Goal: Task Accomplishment & Management: Manage account settings

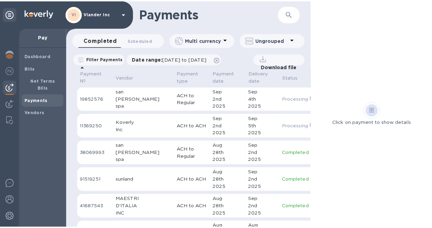
scroll to position [141, 0]
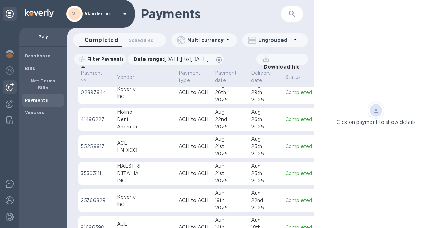
click at [127, 13] on icon at bounding box center [125, 14] width 8 height 8
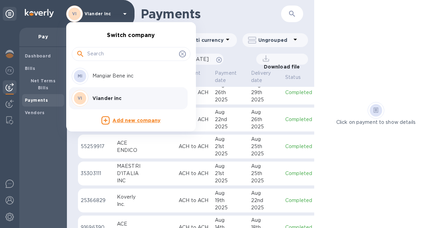
click at [109, 80] on div "MI Mangiar Bene inc" at bounding box center [126, 76] width 108 height 17
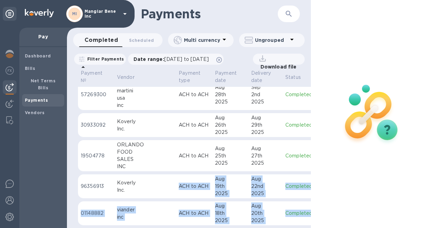
drag, startPoint x: 126, startPoint y: 221, endPoint x: 159, endPoint y: 224, distance: 33.6
click at [159, 224] on div "Payment № Vendor Payment type Payment date Delivery date Status Payee currency …" at bounding box center [189, 147] width 244 height 159
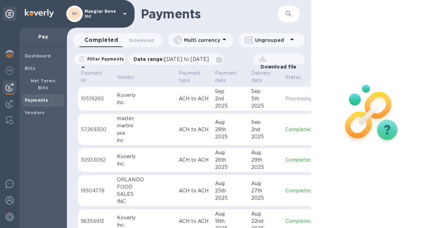
click at [123, 98] on div "Koverly" at bounding box center [145, 94] width 56 height 7
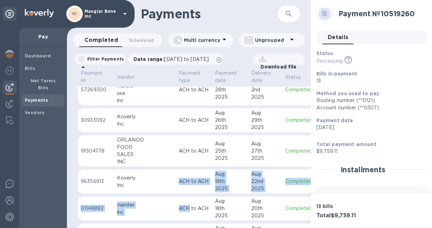
drag, startPoint x: 143, startPoint y: 222, endPoint x: 166, endPoint y: 222, distance: 22.8
click at [166, 222] on table "Payment № Vendor Payment type Payment date Delivery date Status Payee currency …" at bounding box center [242, 182] width 329 height 306
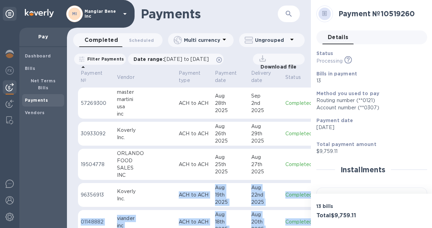
scroll to position [35, 0]
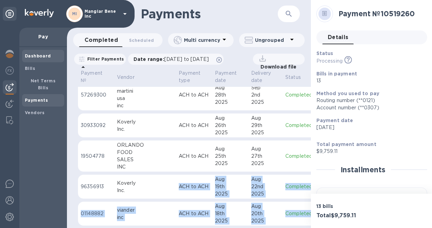
click at [34, 56] on b "Dashboard" at bounding box center [38, 55] width 26 height 5
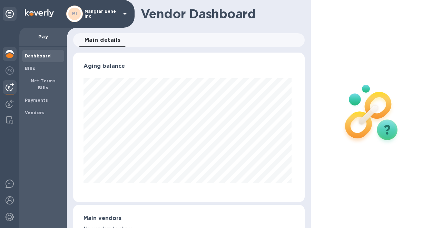
scroll to position [149, 229]
click at [8, 54] on img at bounding box center [10, 54] width 8 height 8
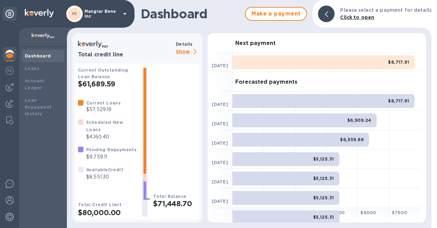
click at [187, 51] on p "Show" at bounding box center [187, 52] width 23 height 9
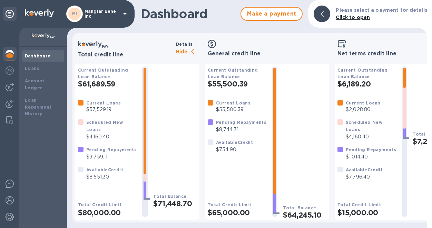
scroll to position [5, 0]
click at [12, 85] on img at bounding box center [10, 87] width 8 height 8
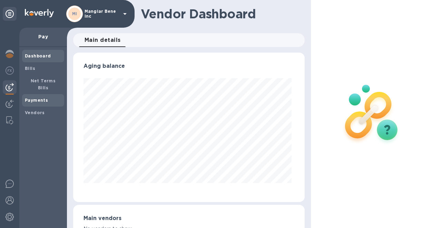
scroll to position [149, 229]
click at [32, 97] on b "Payments" at bounding box center [36, 99] width 23 height 5
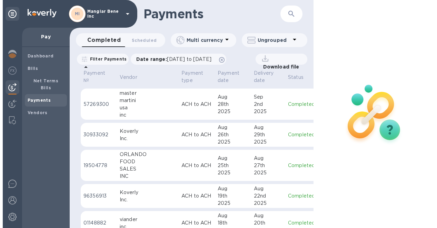
scroll to position [69, 0]
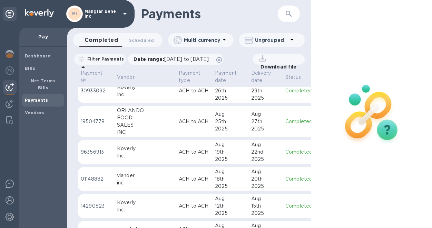
click at [125, 14] on icon at bounding box center [124, 14] width 3 height 2
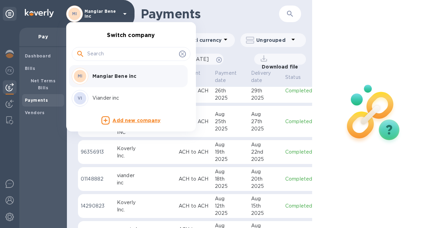
click at [103, 100] on p "Viander inc" at bounding box center [136, 97] width 87 height 7
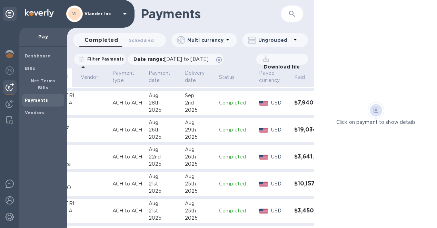
scroll to position [104, 0]
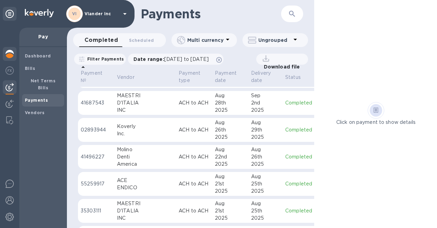
click at [11, 54] on img at bounding box center [10, 54] width 8 height 8
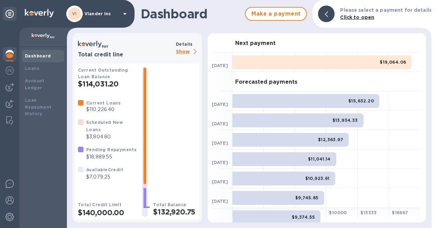
click at [122, 14] on icon at bounding box center [125, 14] width 8 height 8
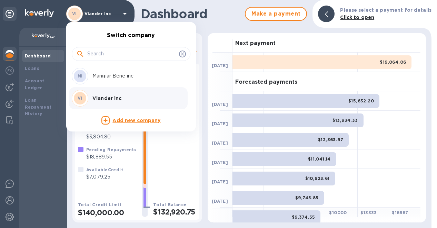
click at [110, 81] on div "MI Mangiar Bene inc" at bounding box center [126, 76] width 108 height 17
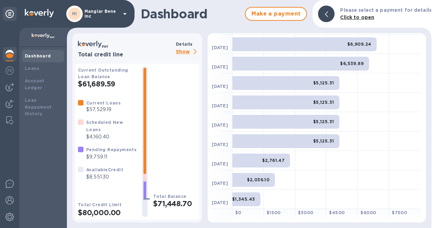
scroll to position [96, 0]
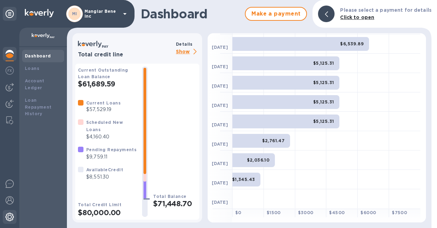
click at [8, 218] on img at bounding box center [10, 216] width 8 height 8
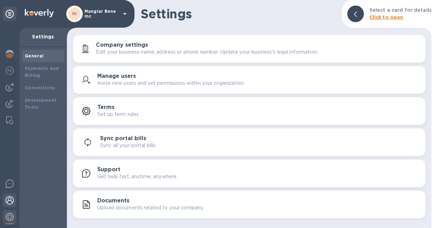
click at [8, 197] on img at bounding box center [10, 200] width 8 height 8
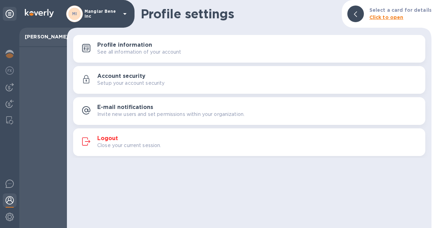
click at [104, 141] on h3 "Logout" at bounding box center [107, 138] width 21 height 7
